Goal: Find specific page/section: Find specific page/section

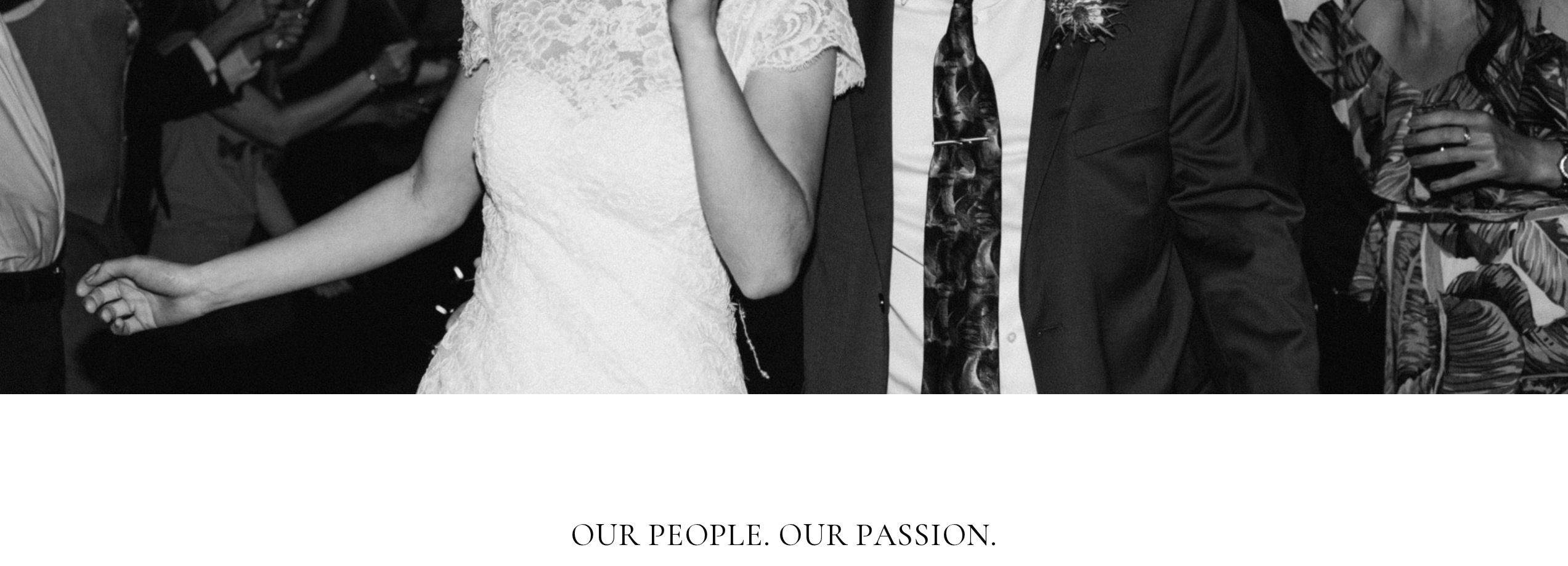
scroll to position [123, 0]
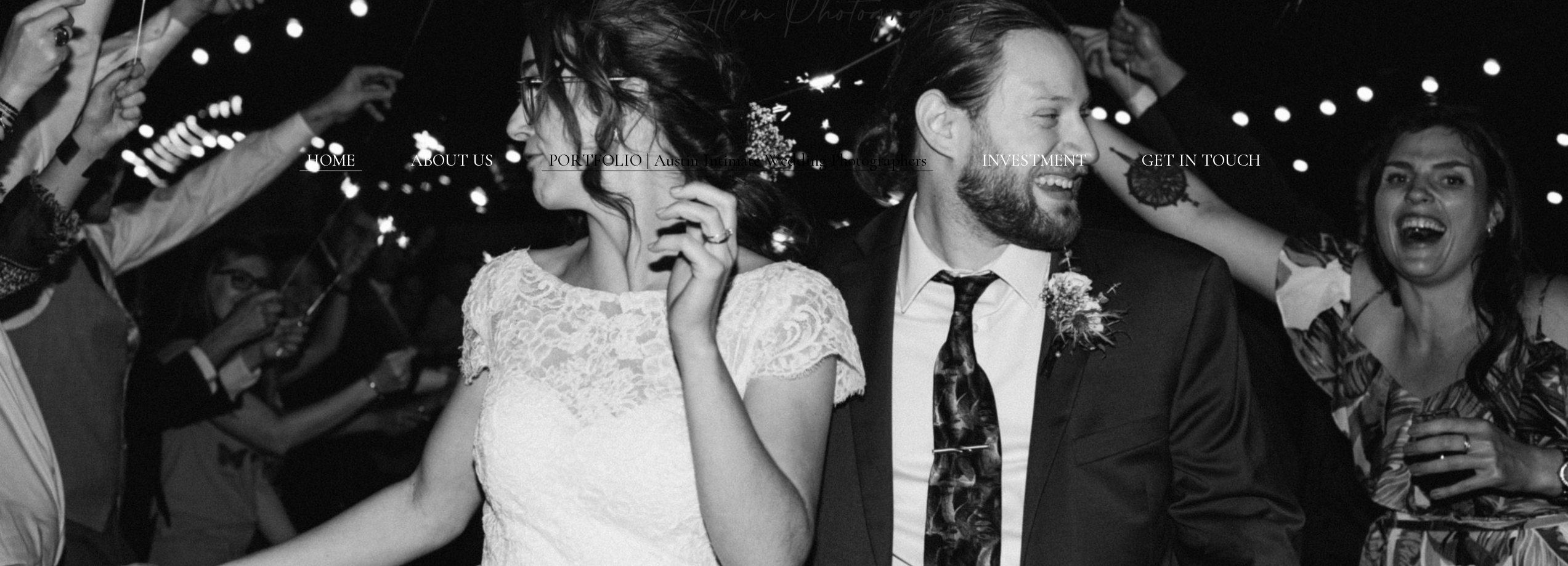
click at [558, 159] on link "PORTFOLIO | Austin Intimate Wedding Photographers" at bounding box center [737, 161] width 378 height 21
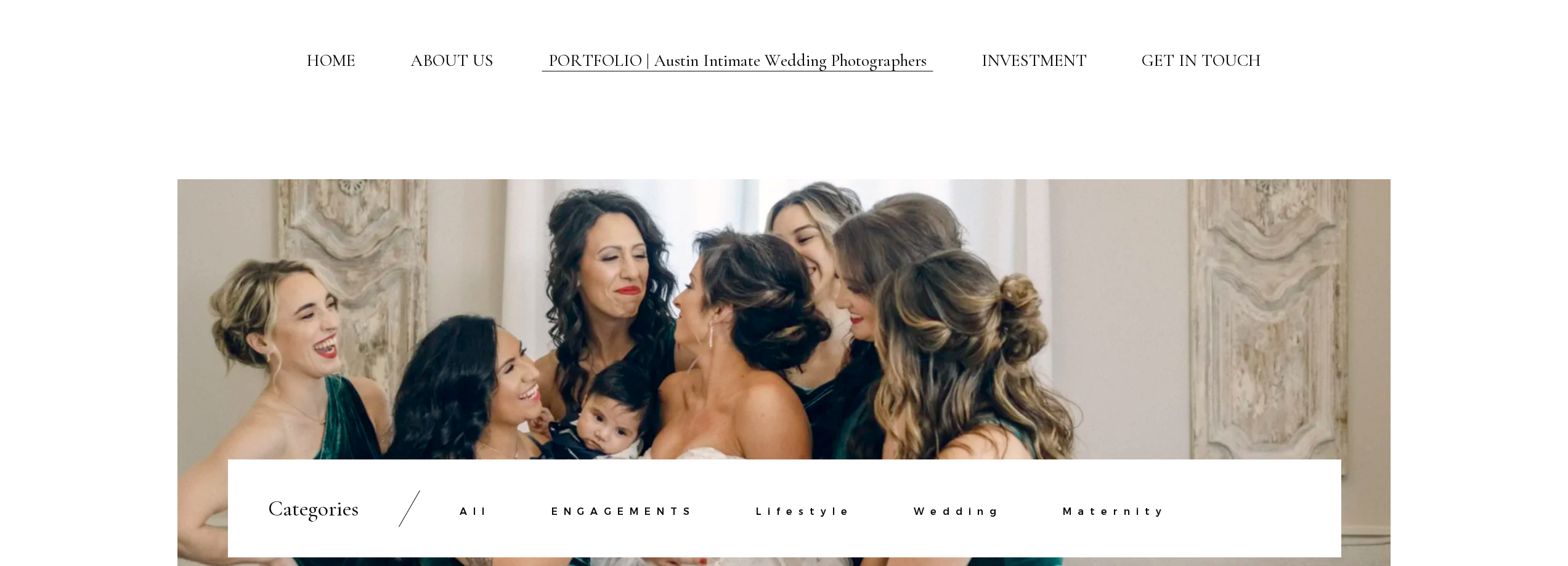
scroll to position [308, 0]
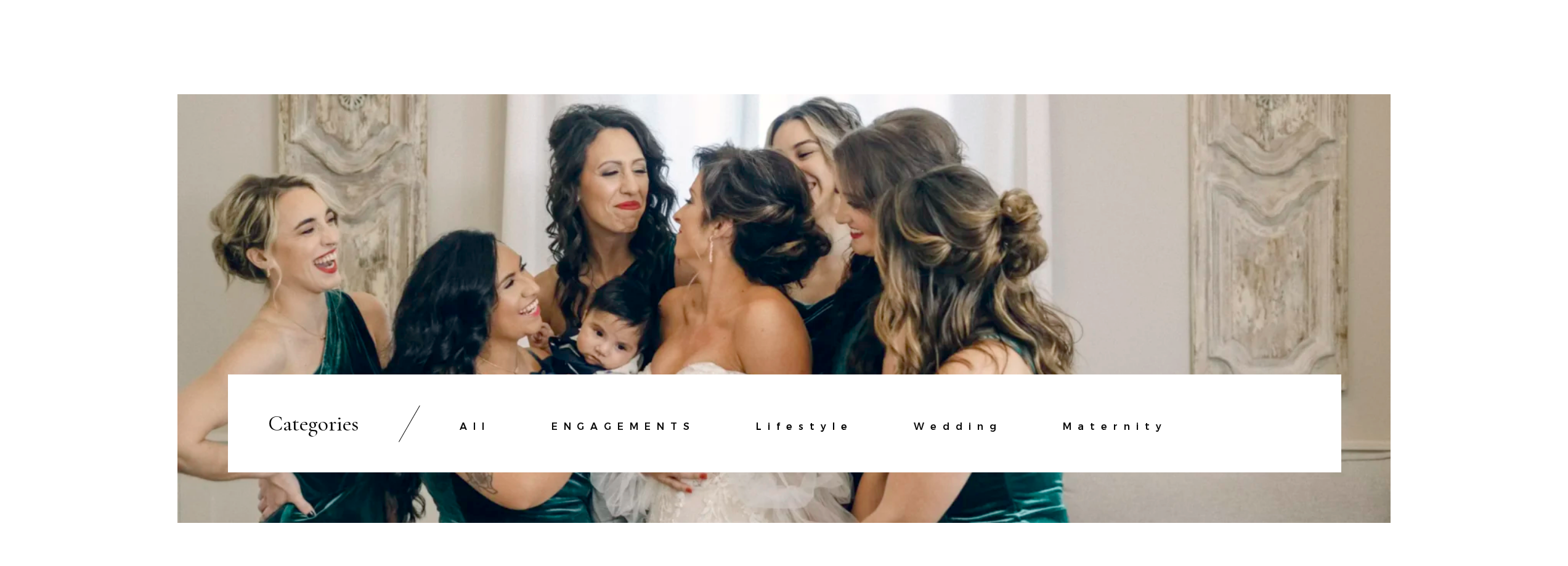
click at [802, 428] on link "Lifestyle" at bounding box center [804, 426] width 97 height 12
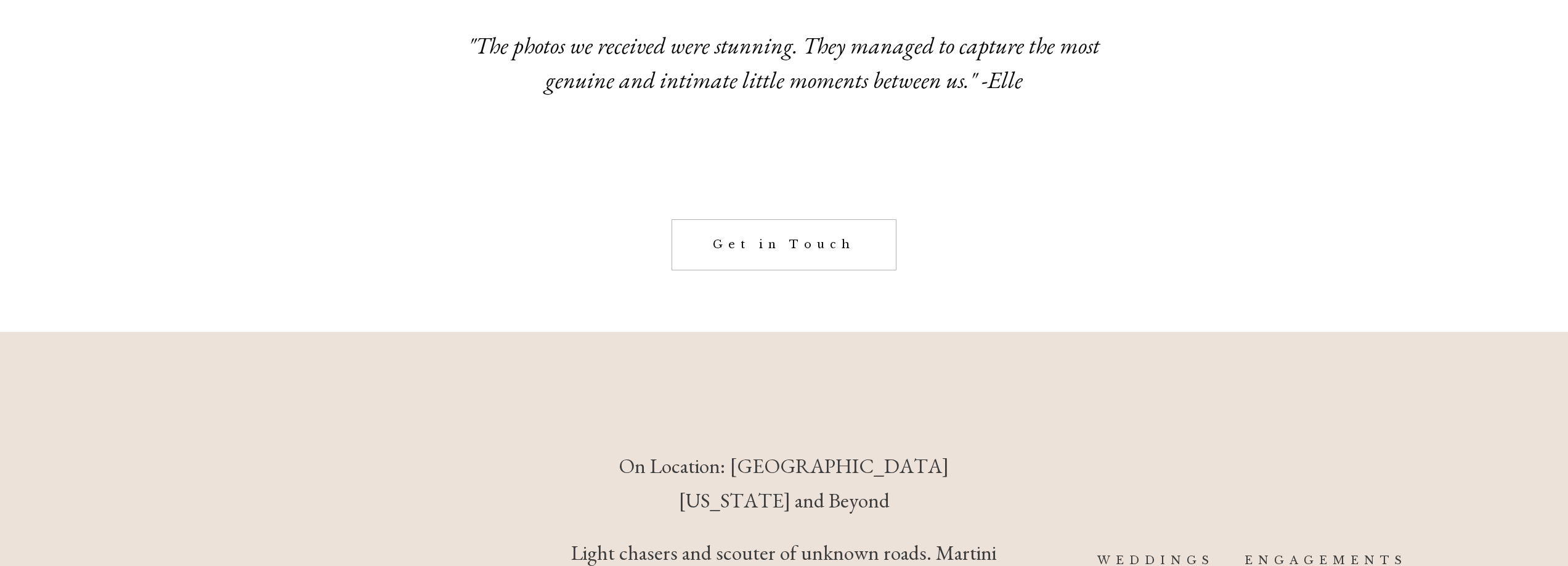
scroll to position [1785, 0]
